Goal: Transaction & Acquisition: Book appointment/travel/reservation

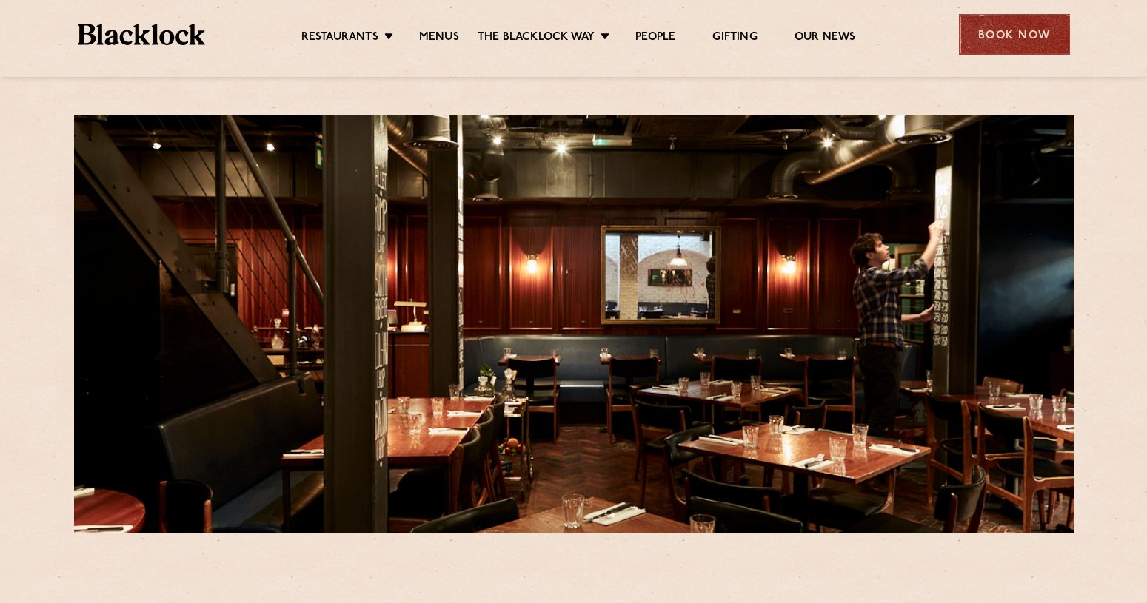
click at [1042, 28] on div "Book Now" at bounding box center [1014, 34] width 111 height 41
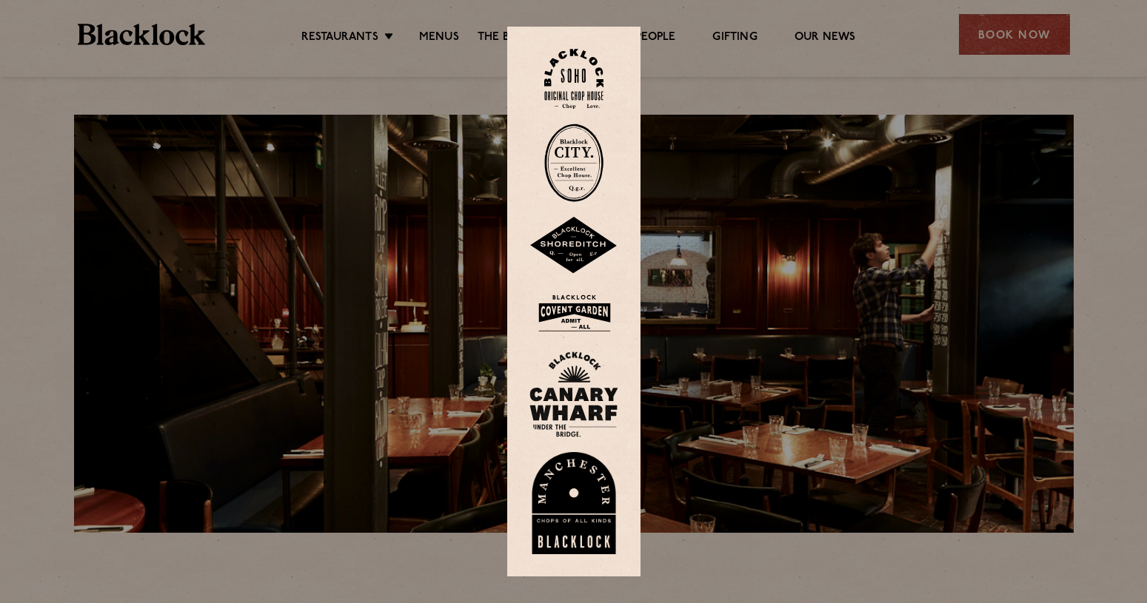
click at [578, 58] on img at bounding box center [573, 79] width 59 height 60
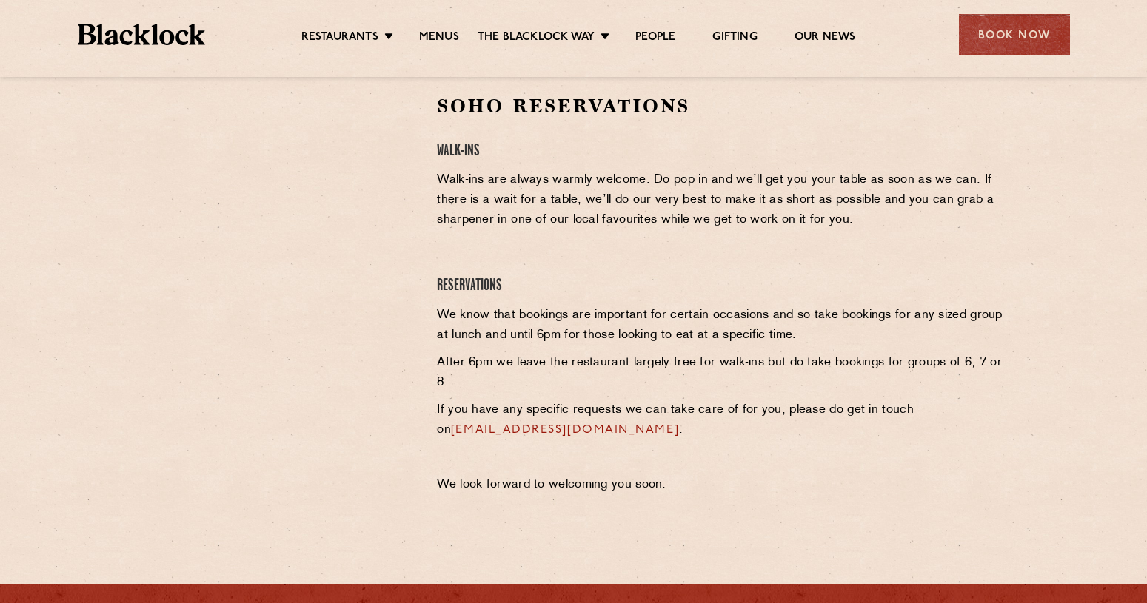
scroll to position [518, 0]
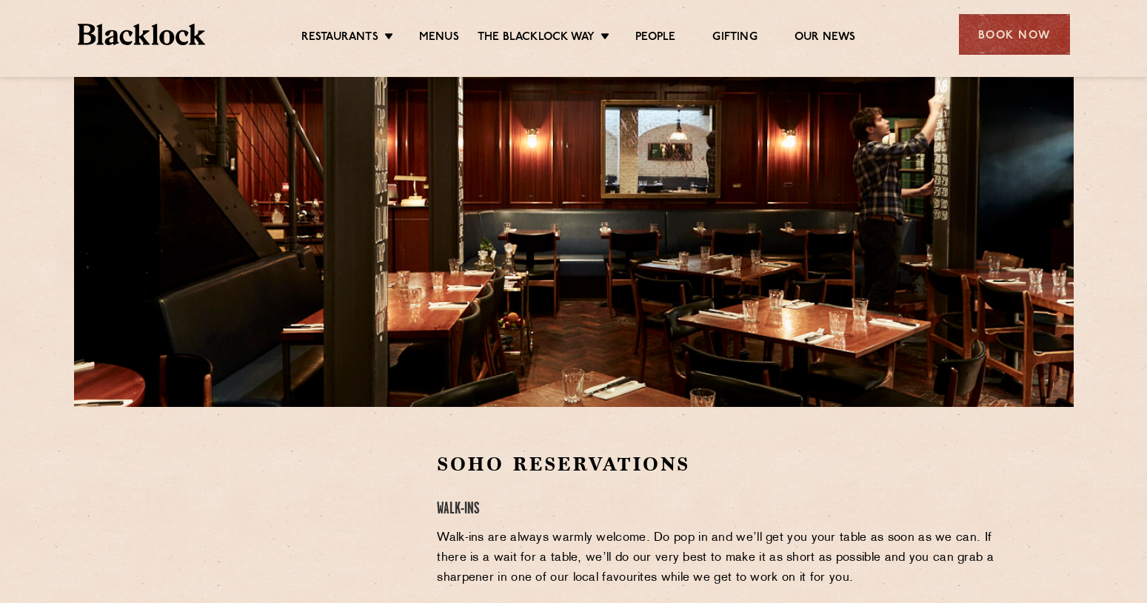
scroll to position [296, 0]
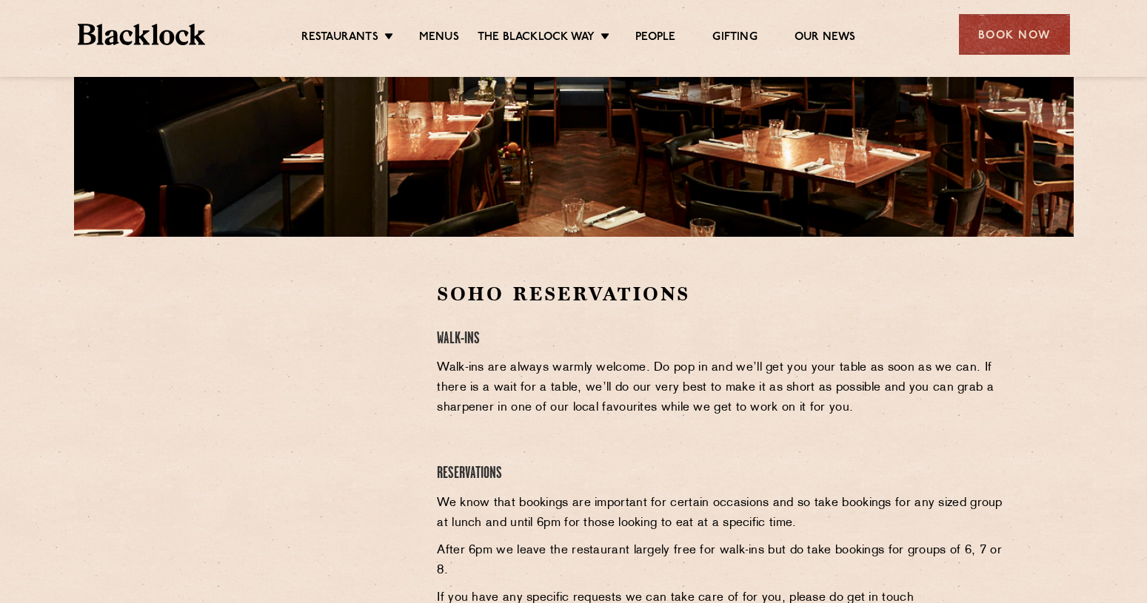
click at [583, 412] on p "Walk-ins are always warmly welcome. Do pop in and we’ll get you your table as s…" at bounding box center [721, 388] width 568 height 60
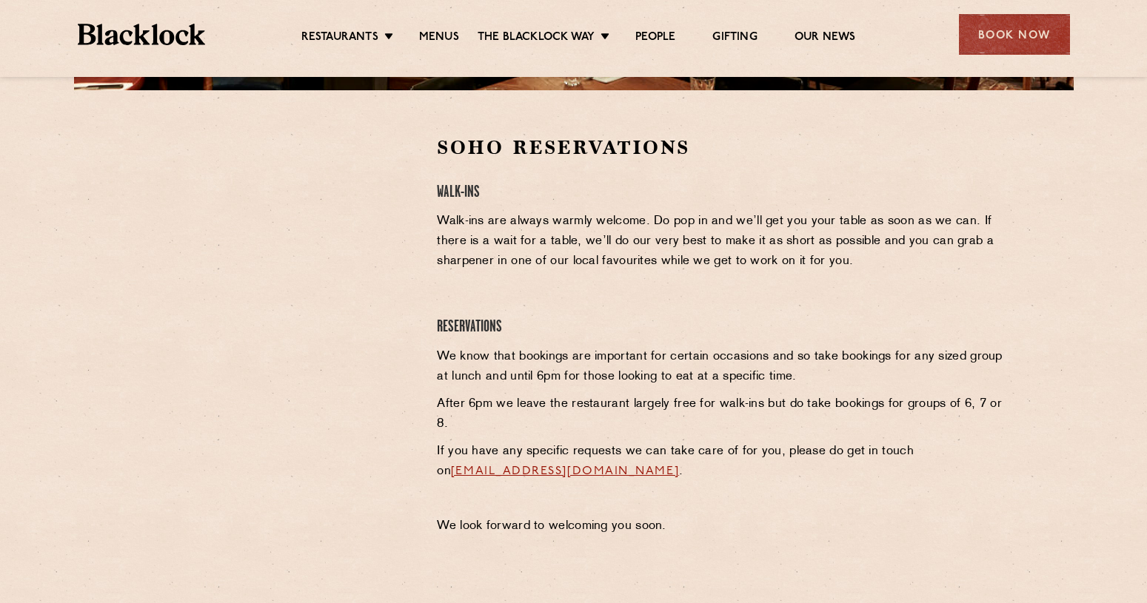
scroll to position [444, 0]
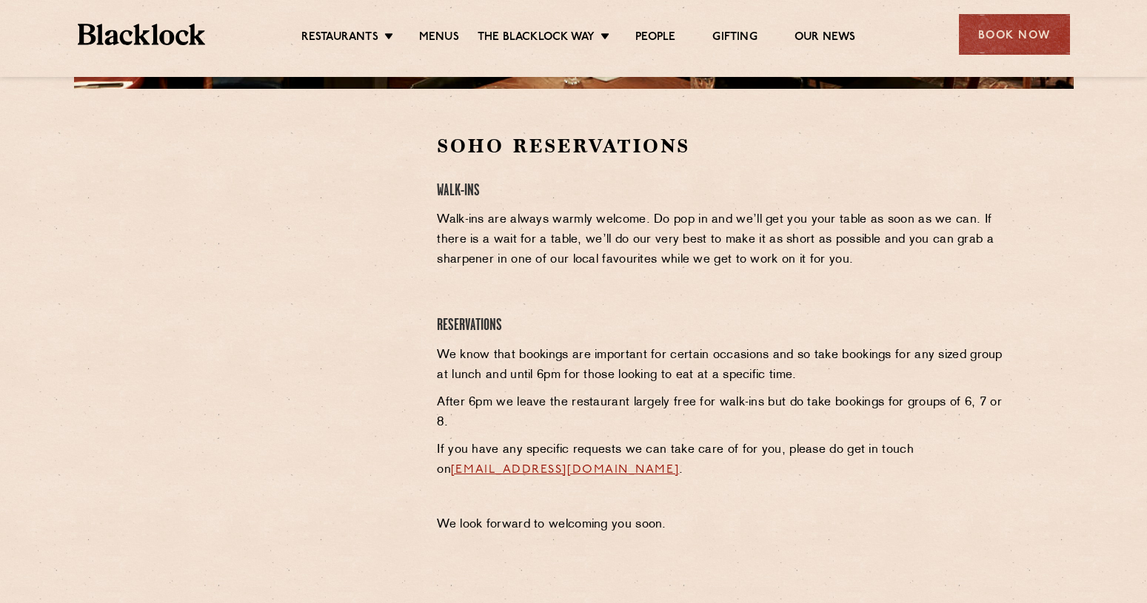
click at [428, 410] on div "Soho Reservations Walk-Ins Walk-ins are always warmly welcome. Do pop in and we…" at bounding box center [721, 337] width 590 height 409
click at [476, 415] on p "After 6pm we leave the restaurant largely free for walk-ins but do take booking…" at bounding box center [721, 413] width 568 height 40
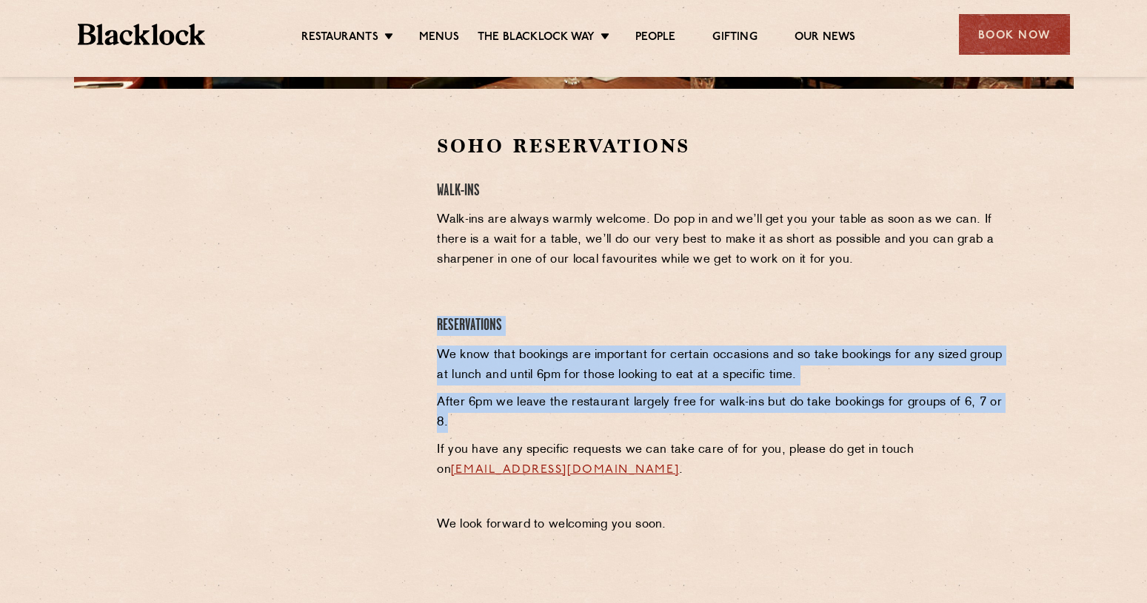
drag, startPoint x: 434, startPoint y: 329, endPoint x: 538, endPoint y: 413, distance: 133.2
click at [538, 413] on div "Soho Reservations Walk-Ins Walk-ins are always warmly welcome. Do pop in and we…" at bounding box center [721, 337] width 590 height 409
copy div "Reservations We know that bookings are important for certain occasions and so t…"
